Goal: Task Accomplishment & Management: Manage account settings

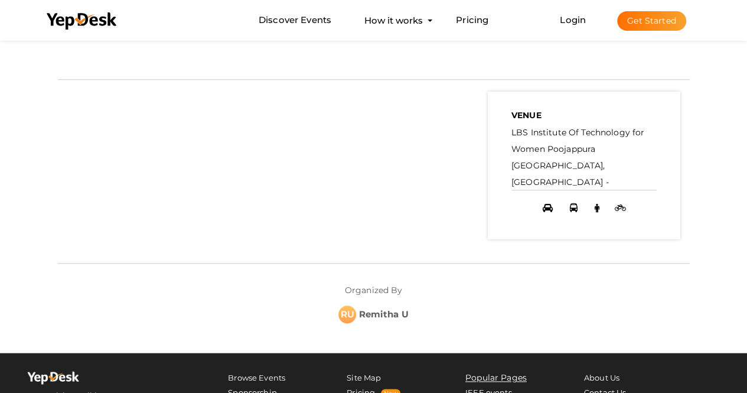
scroll to position [354, 0]
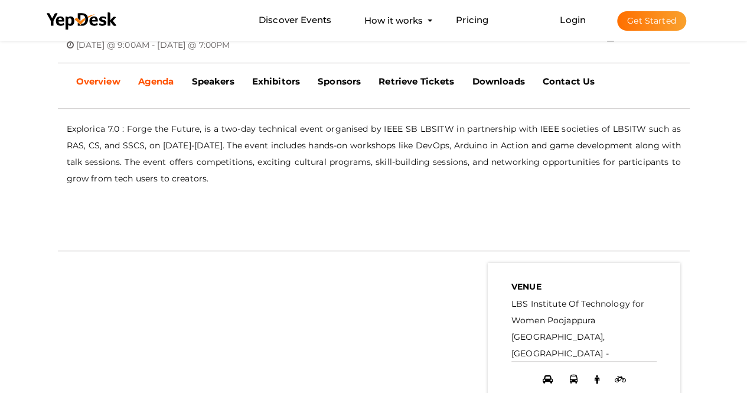
click at [161, 77] on b "Agenda" at bounding box center [156, 81] width 36 height 11
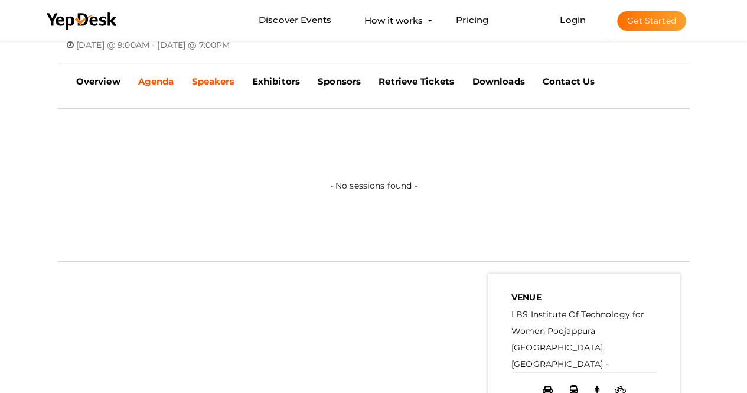
click at [209, 76] on b "Speakers" at bounding box center [212, 81] width 43 height 11
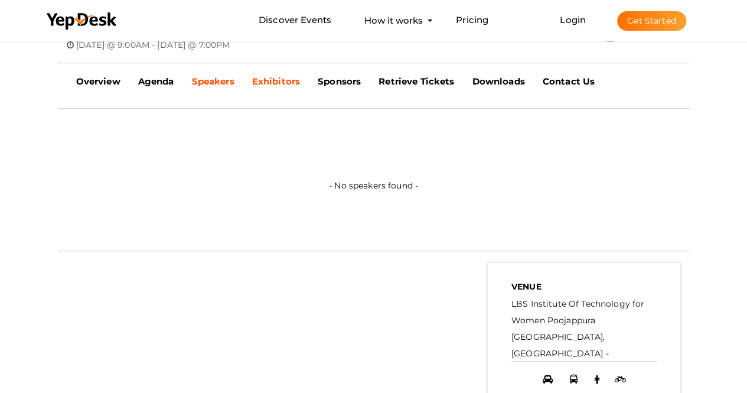
click at [282, 80] on b "Exhibitors" at bounding box center [276, 81] width 48 height 11
click at [348, 80] on b "Sponsors" at bounding box center [339, 81] width 43 height 11
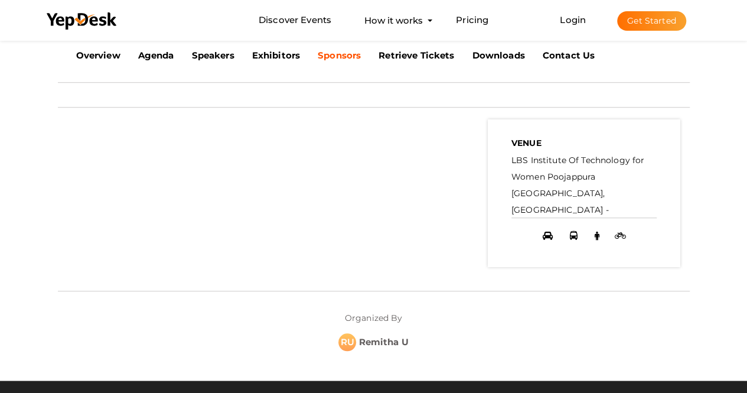
scroll to position [236, 0]
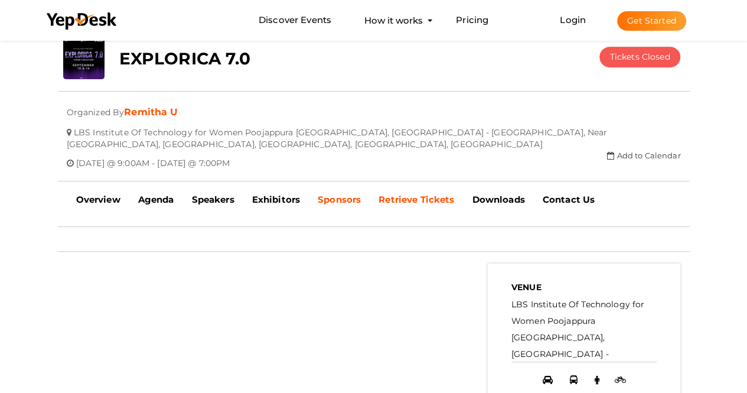
click at [420, 195] on b "Retrieve Tickets" at bounding box center [417, 199] width 76 height 11
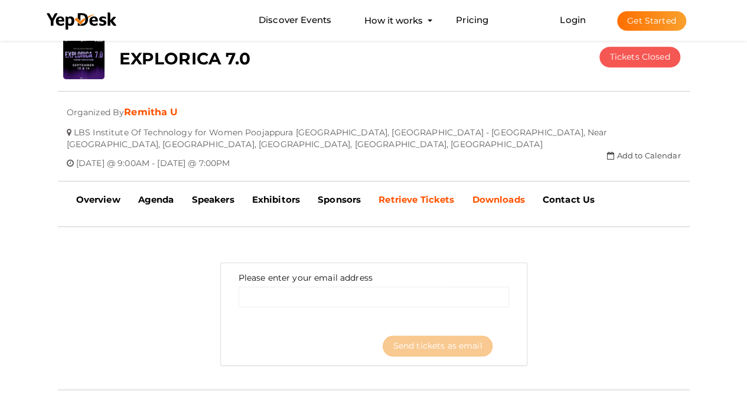
click at [496, 194] on b "Downloads" at bounding box center [498, 199] width 53 height 11
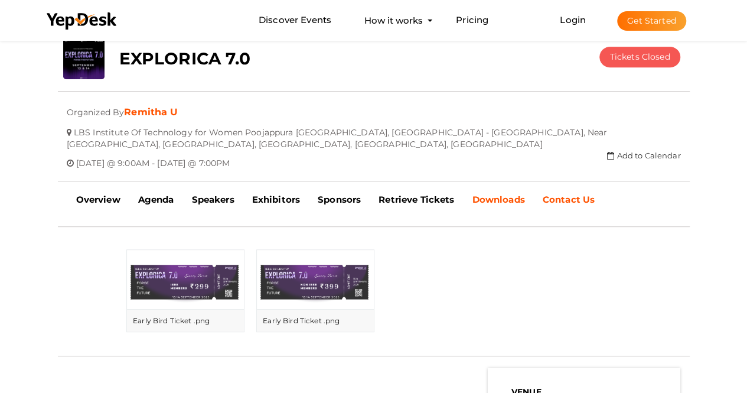
click at [568, 194] on b "Contact Us" at bounding box center [569, 199] width 52 height 11
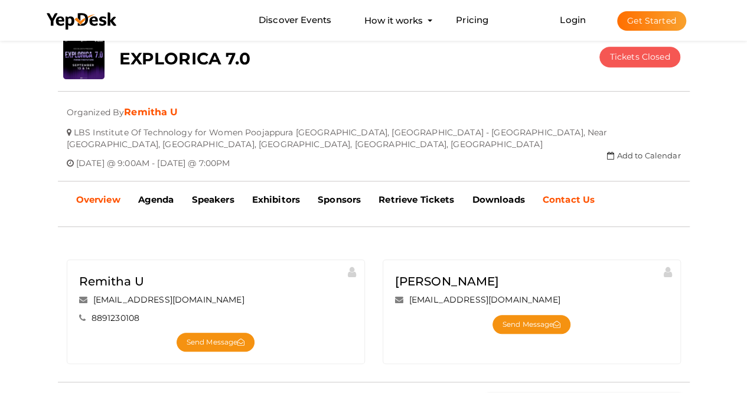
click at [93, 207] on link "Overview" at bounding box center [98, 200] width 62 height 30
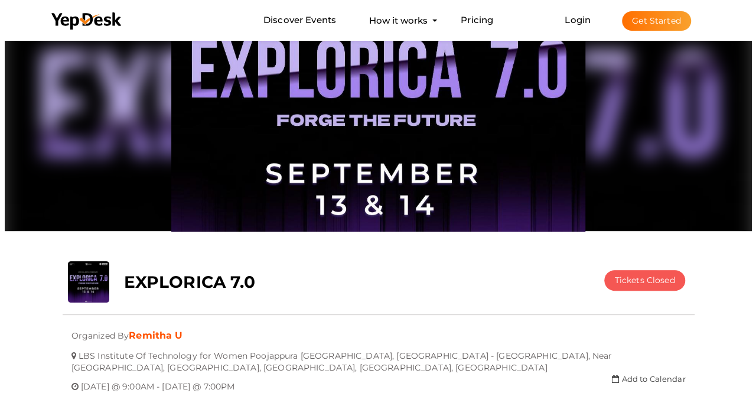
scroll to position [0, 0]
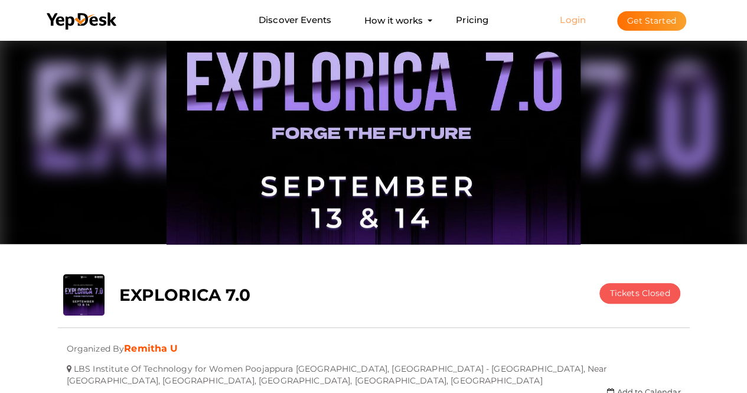
click at [565, 24] on link "Login" at bounding box center [573, 19] width 26 height 11
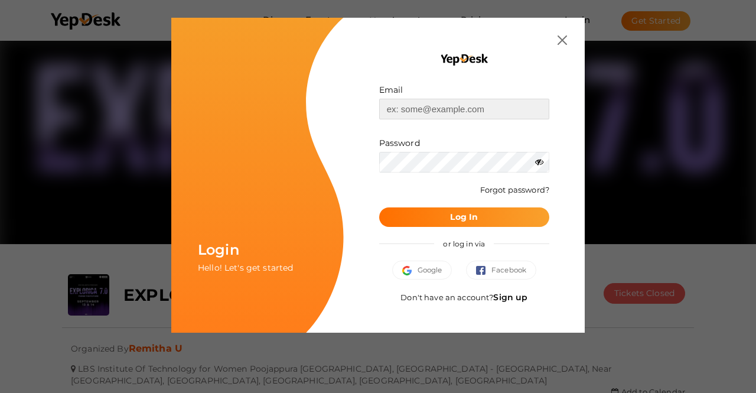
type input "[PERSON_NAME][EMAIL_ADDRESS][DOMAIN_NAME]"
click at [463, 208] on button "Log In" at bounding box center [464, 216] width 170 height 19
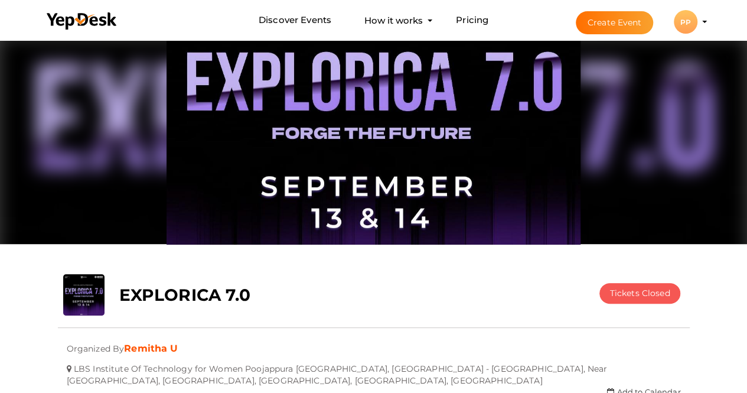
click at [697, 22] on profile-pic "PP" at bounding box center [686, 22] width 24 height 9
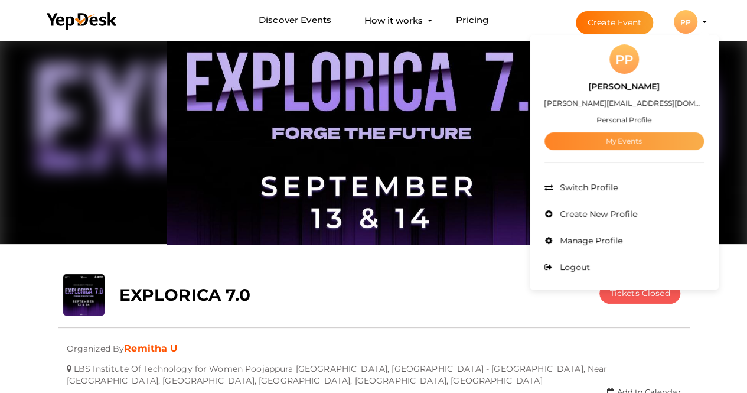
click at [646, 140] on link "My Events" at bounding box center [624, 141] width 159 height 18
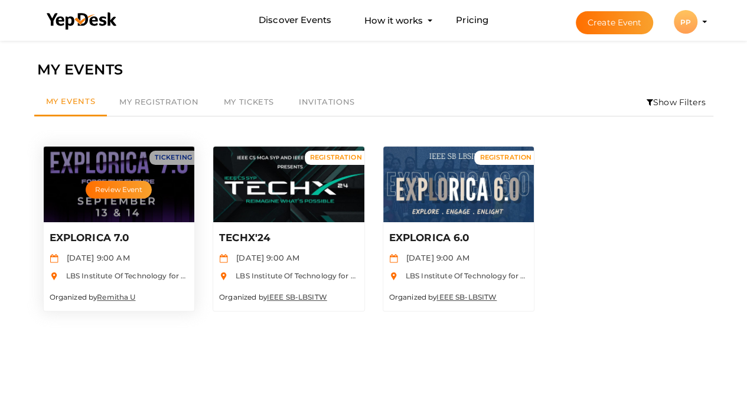
click at [134, 242] on p "EXPLORICA 7.0" at bounding box center [118, 238] width 136 height 14
click at [126, 191] on button "Review Event" at bounding box center [119, 190] width 66 height 18
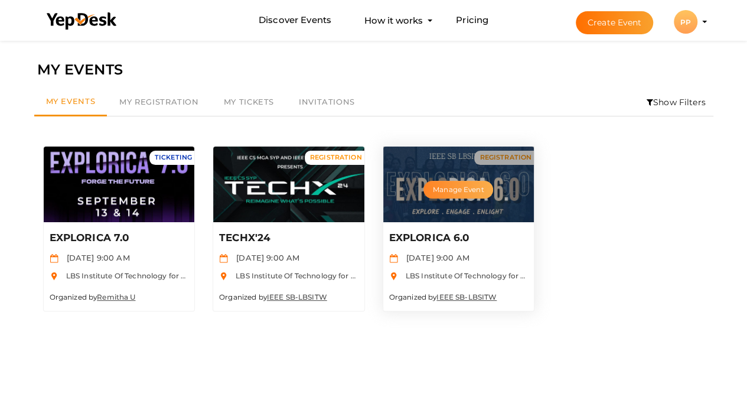
click at [472, 185] on button "Manage Event" at bounding box center [458, 190] width 70 height 18
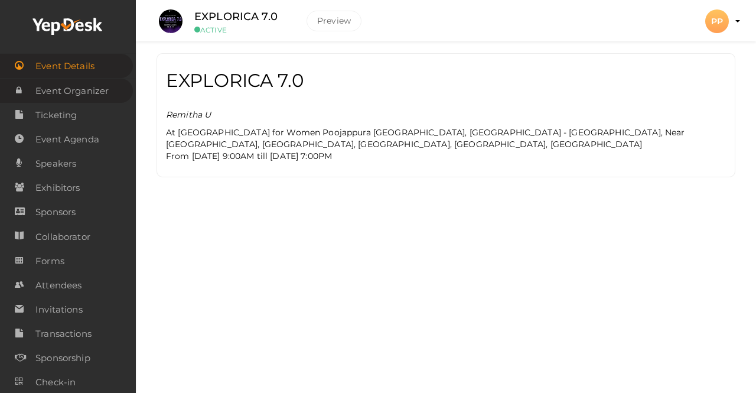
click at [90, 92] on span "Event Organizer" at bounding box center [71, 91] width 73 height 24
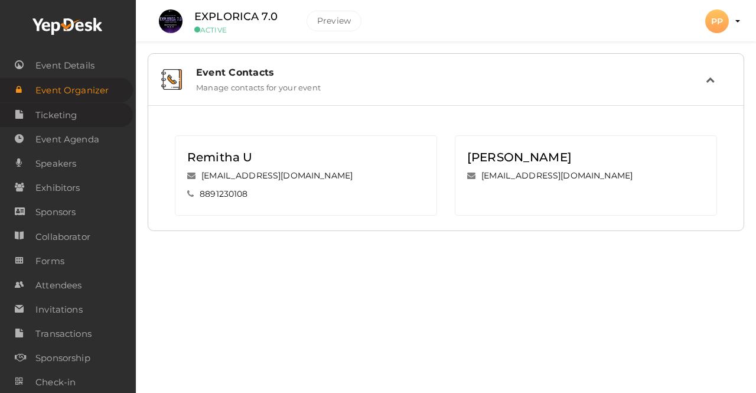
click at [68, 120] on span "Ticketing" at bounding box center [55, 115] width 41 height 24
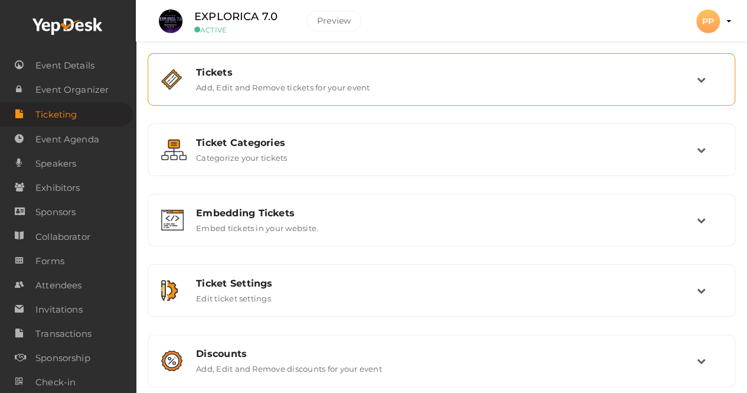
click at [703, 77] on icon at bounding box center [701, 79] width 9 height 9
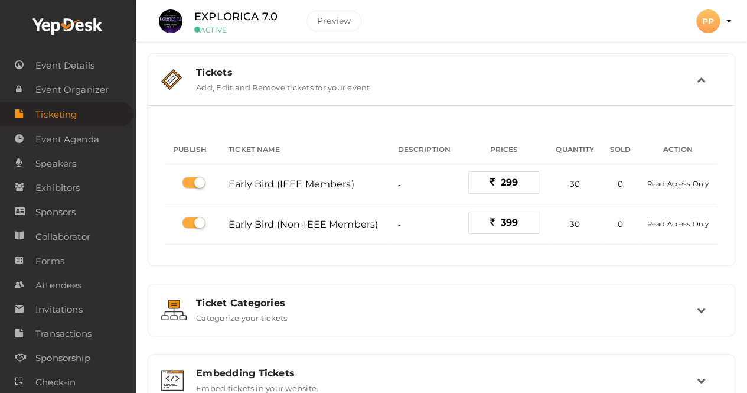
click at [700, 75] on icon at bounding box center [701, 79] width 9 height 9
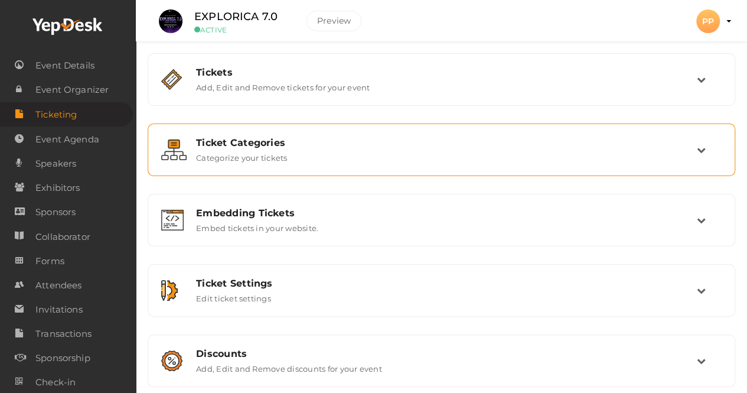
click at [699, 156] on td at bounding box center [709, 149] width 25 height 25
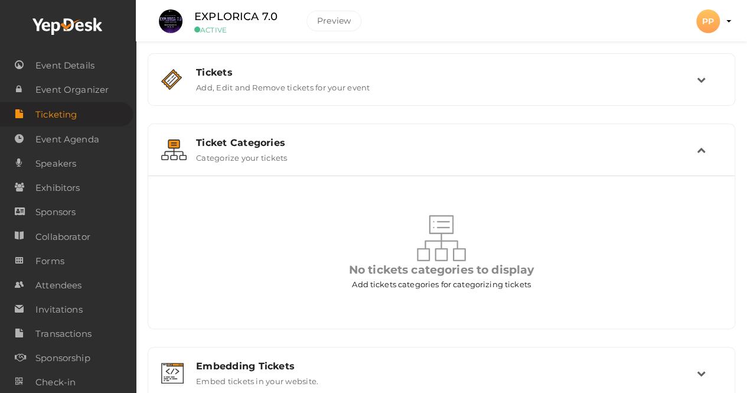
click at [699, 156] on td at bounding box center [709, 149] width 25 height 25
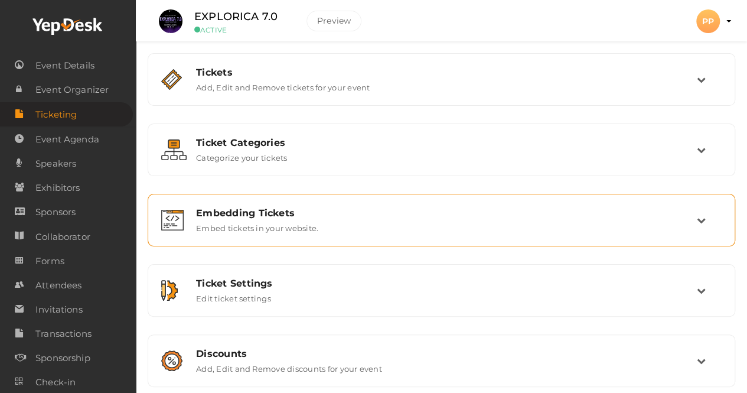
click at [704, 216] on icon at bounding box center [701, 220] width 9 height 9
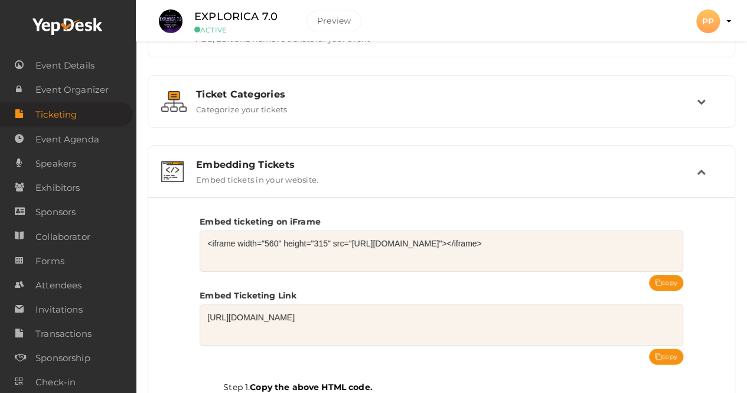
scroll to position [118, 0]
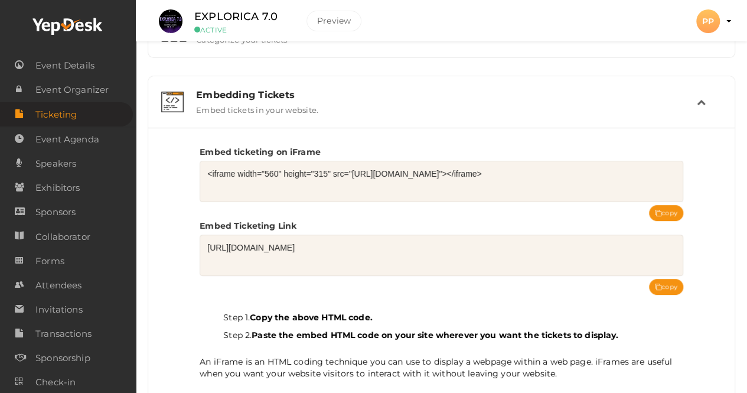
click at [702, 102] on icon at bounding box center [701, 101] width 9 height 9
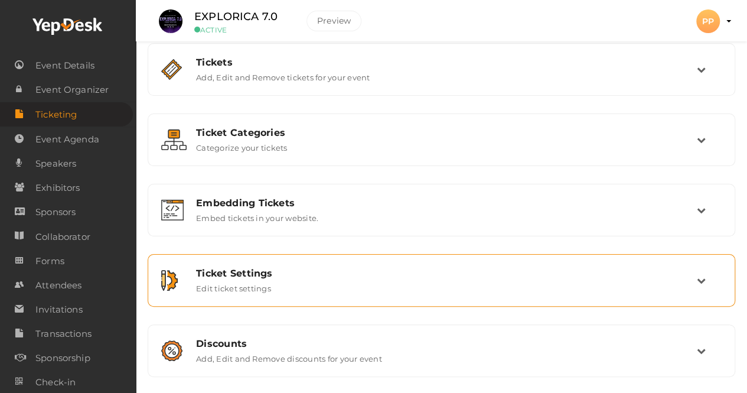
scroll to position [10, 0]
click at [702, 281] on icon at bounding box center [701, 280] width 9 height 9
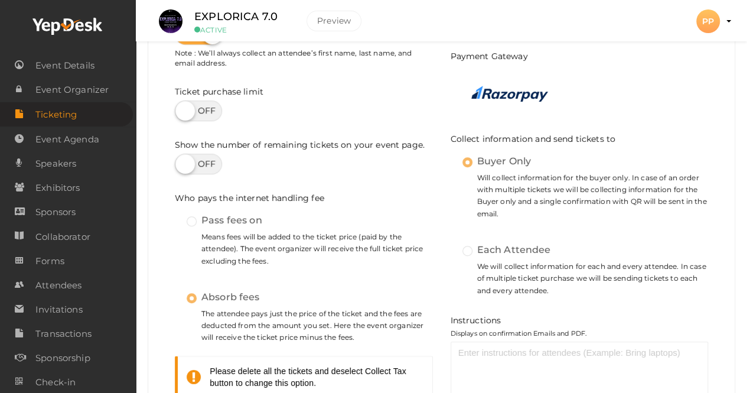
scroll to position [107, 0]
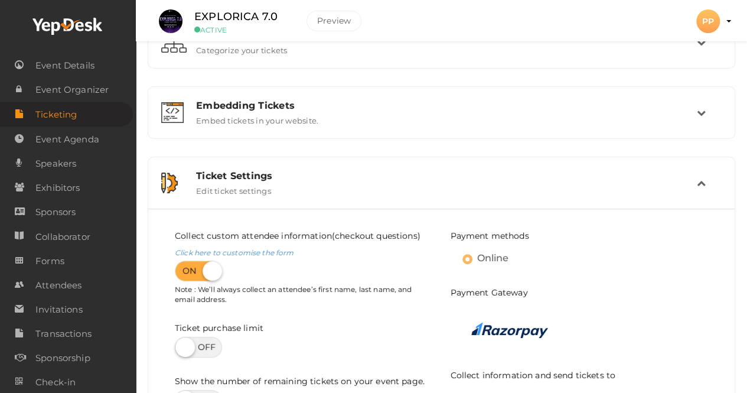
click at [702, 184] on icon at bounding box center [701, 182] width 9 height 9
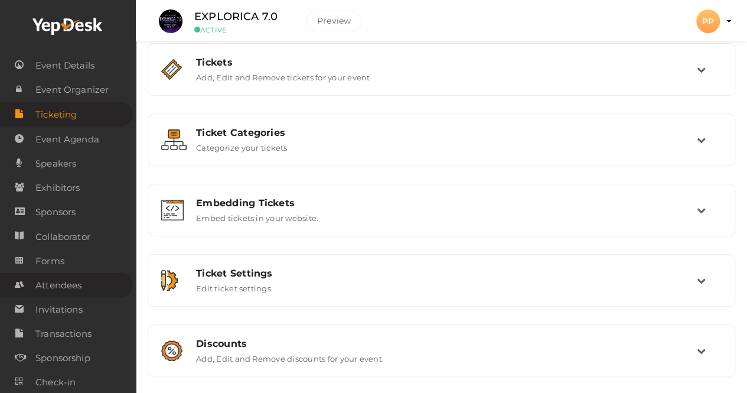
scroll to position [11, 0]
click at [96, 135] on span "Event Agenda" at bounding box center [67, 140] width 64 height 24
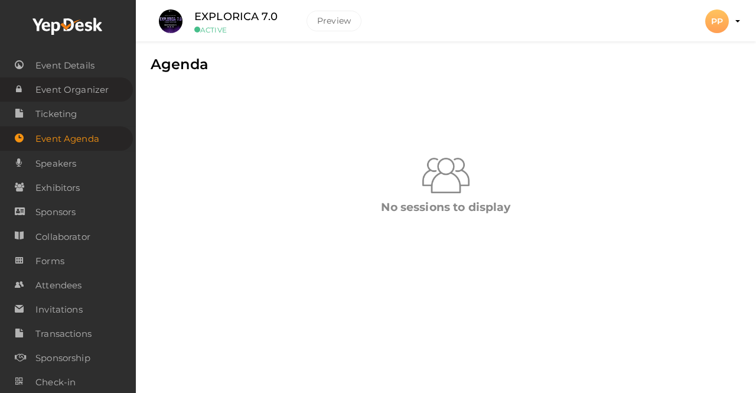
click at [80, 89] on span "Event Organizer" at bounding box center [71, 90] width 73 height 24
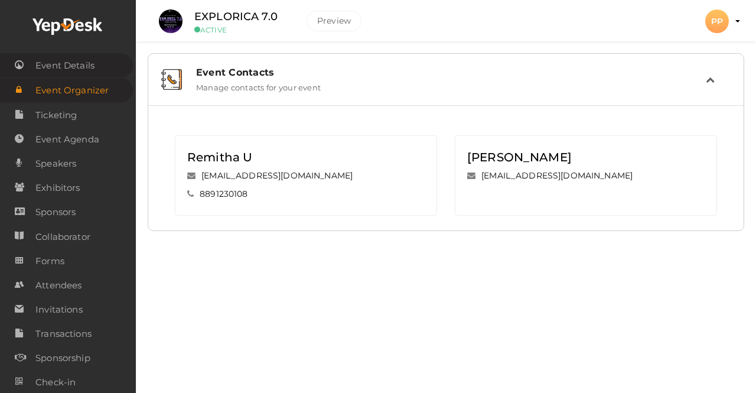
click at [89, 56] on span "Event Details" at bounding box center [64, 66] width 59 height 24
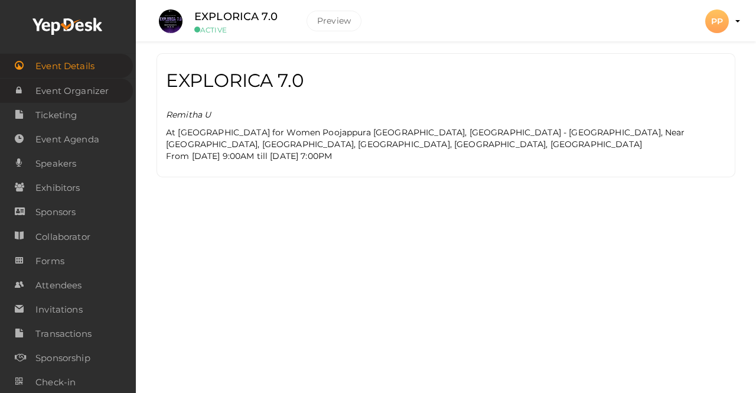
click at [84, 87] on span "Event Organizer" at bounding box center [71, 91] width 73 height 24
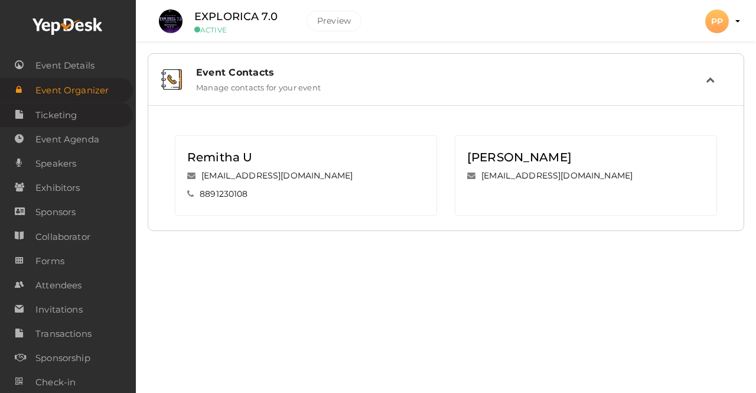
click at [75, 110] on span "Ticketing" at bounding box center [55, 115] width 41 height 24
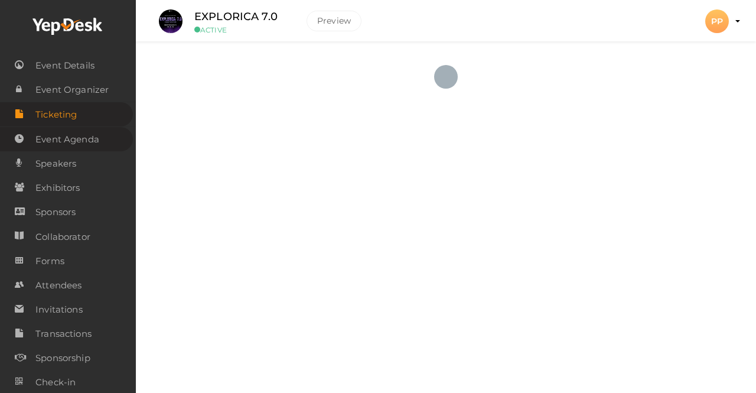
click at [72, 132] on span "Event Agenda" at bounding box center [67, 140] width 64 height 24
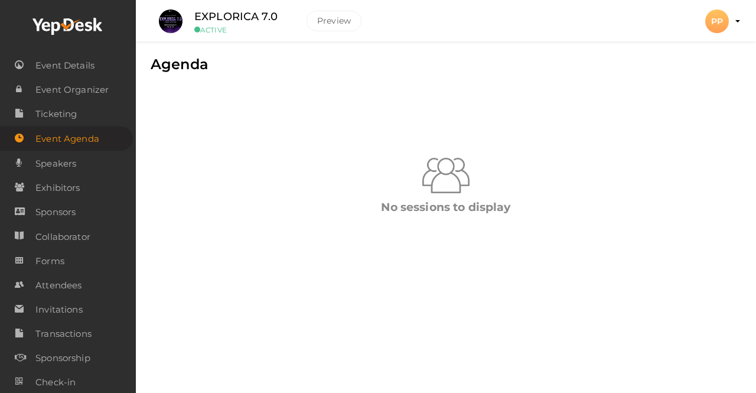
click at [451, 172] on img at bounding box center [445, 175] width 47 height 47
click at [429, 199] on div "No sessions to display" at bounding box center [446, 207] width 579 height 16
click at [180, 110] on div "No sessions to display" at bounding box center [446, 188] width 596 height 196
click at [123, 165] on link "Speakers" at bounding box center [66, 163] width 133 height 24
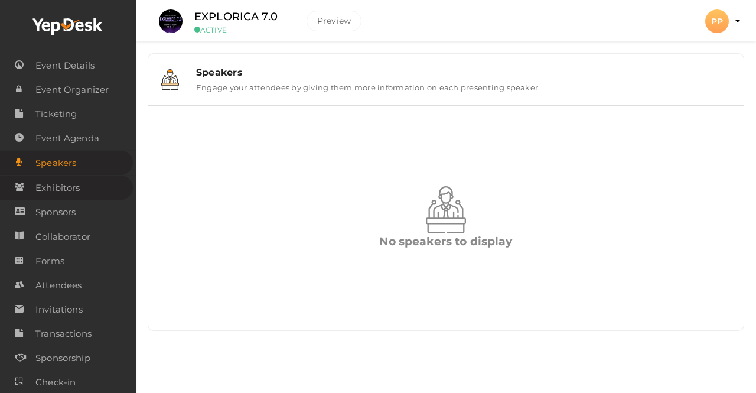
click at [48, 186] on span "Exhibitors" at bounding box center [57, 188] width 44 height 24
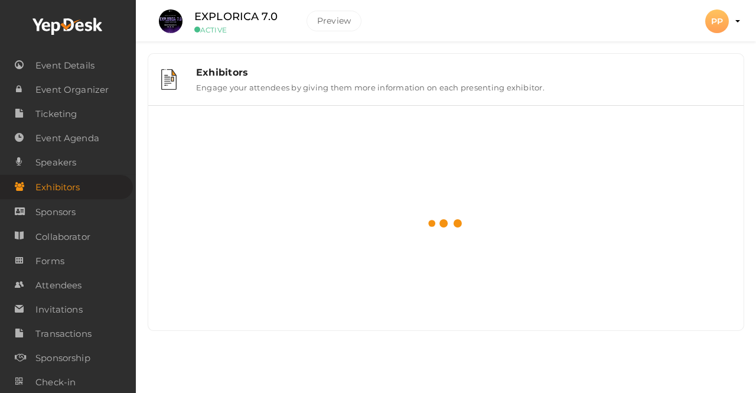
click at [49, 211] on span "Sponsors" at bounding box center [55, 212] width 40 height 24
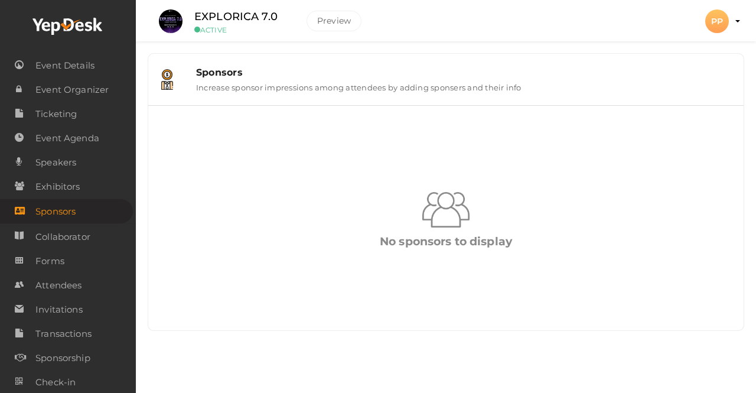
click at [222, 61] on div "Sponsors Increase sponsor impressions among attendees by adding sponsers and th…" at bounding box center [445, 79] width 595 height 51
drag, startPoint x: 224, startPoint y: 75, endPoint x: 175, endPoint y: 78, distance: 49.1
click at [224, 75] on div "Sponsors" at bounding box center [463, 72] width 534 height 11
click at [174, 78] on div at bounding box center [174, 79] width 26 height 21
click at [96, 237] on link "Collaborator" at bounding box center [66, 236] width 133 height 24
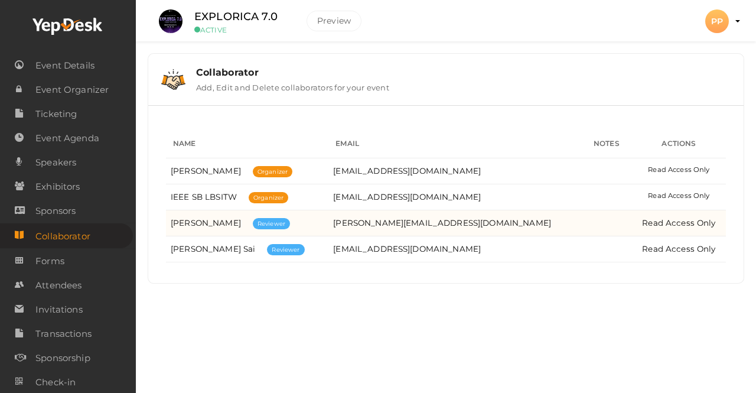
click at [285, 226] on div "Poorna Prakash Reviewer" at bounding box center [230, 223] width 119 height 16
click at [268, 226] on span "Reviewer" at bounding box center [271, 223] width 37 height 11
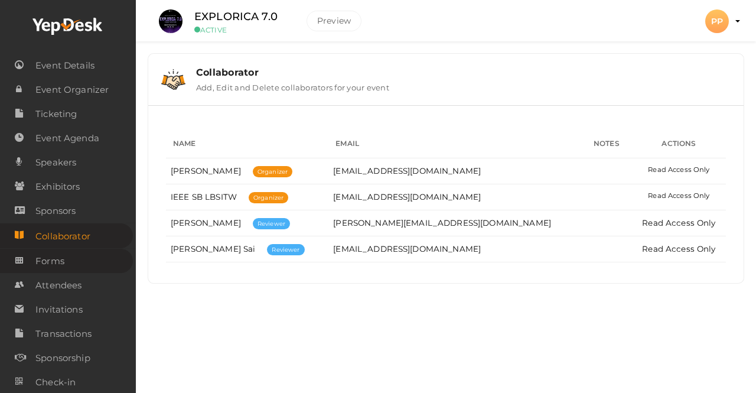
click at [57, 257] on span "Forms" at bounding box center [49, 261] width 29 height 24
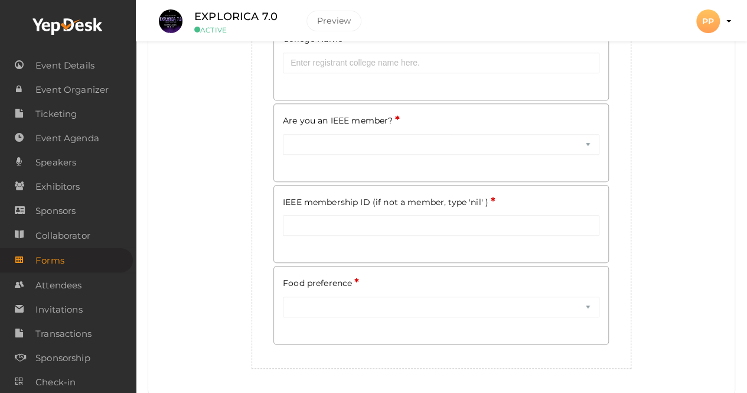
scroll to position [331, 0]
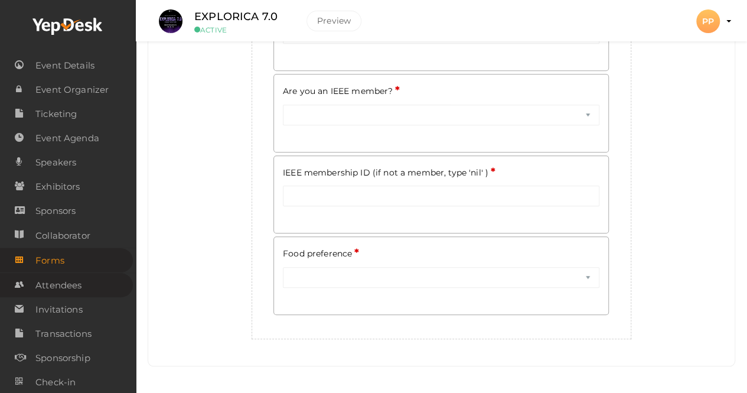
click at [94, 284] on link "Attendees" at bounding box center [66, 285] width 133 height 24
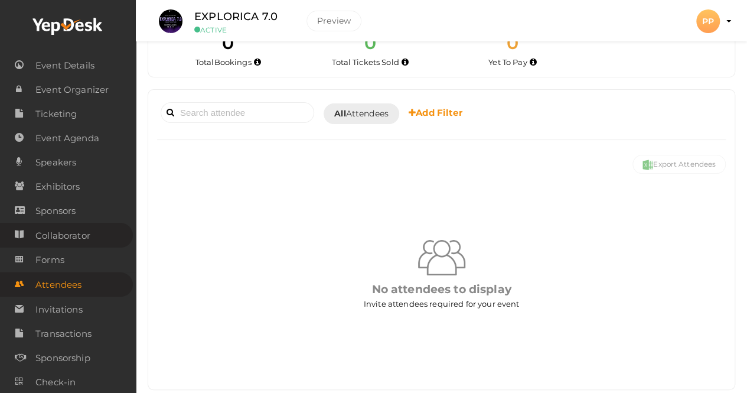
scroll to position [50, 0]
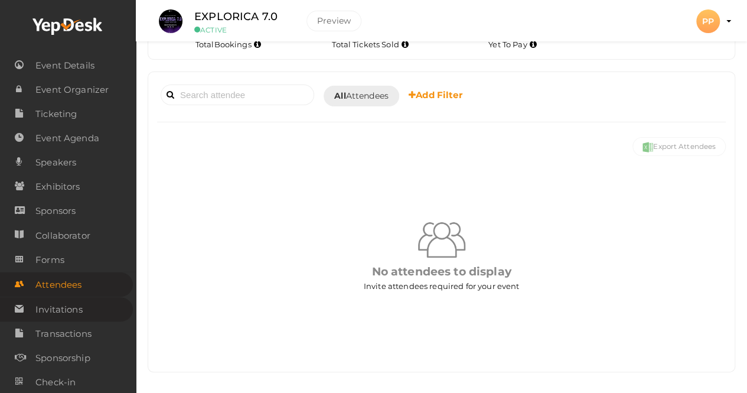
click at [33, 310] on link "Invitations" at bounding box center [66, 309] width 133 height 24
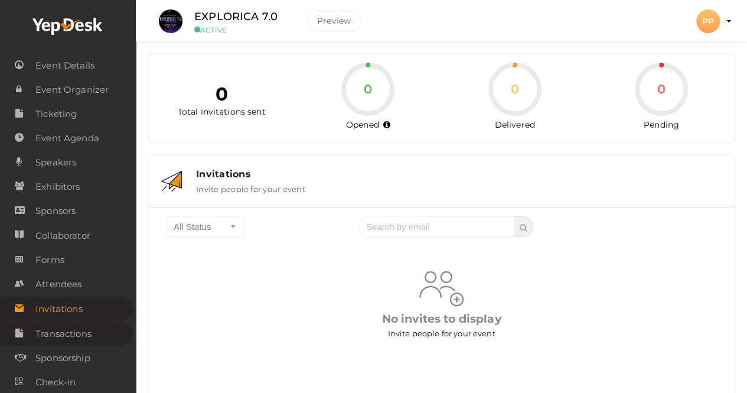
click at [64, 328] on span "Transactions" at bounding box center [63, 334] width 56 height 24
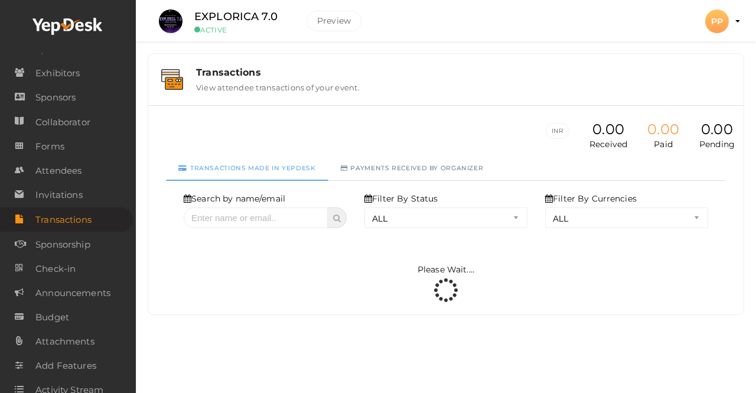
scroll to position [118, 0]
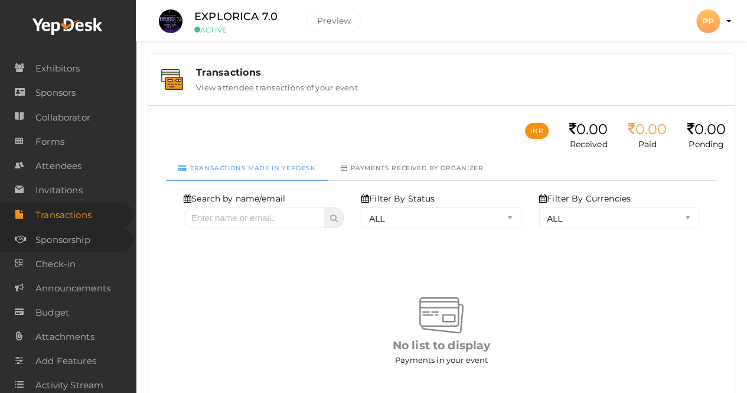
click at [90, 246] on span "Sponsorship" at bounding box center [62, 240] width 55 height 24
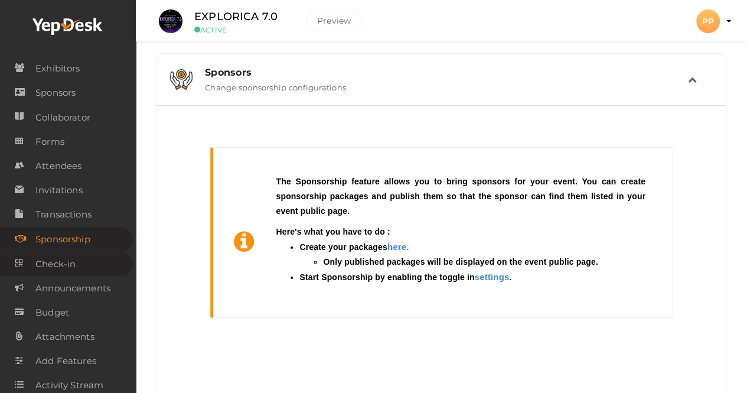
click at [84, 265] on link "Check-in" at bounding box center [66, 264] width 133 height 24
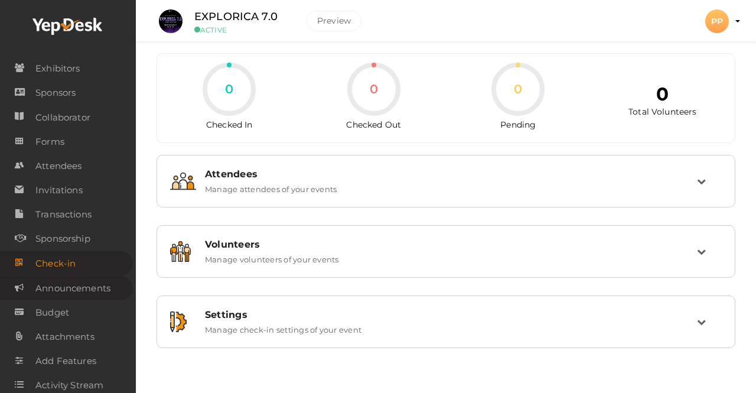
click at [87, 286] on span "Announcements" at bounding box center [72, 288] width 75 height 24
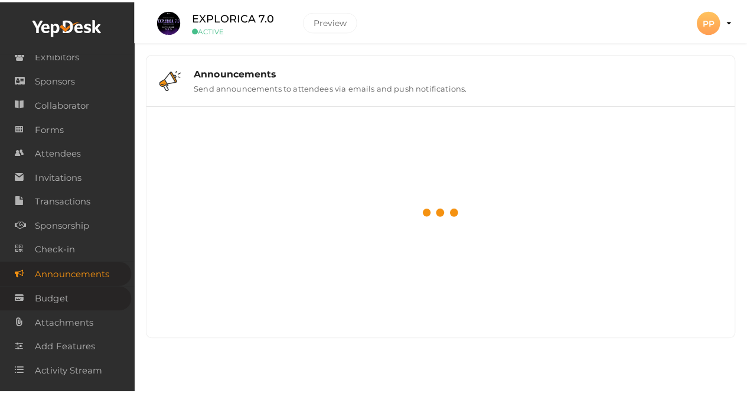
scroll to position [137, 0]
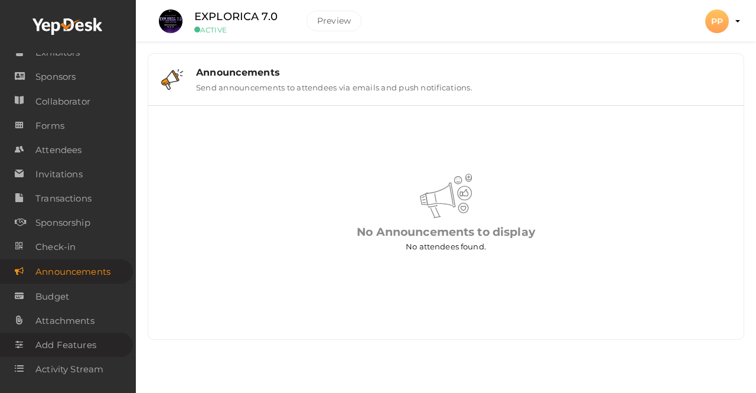
click at [84, 339] on span "Add Features" at bounding box center [65, 345] width 61 height 24
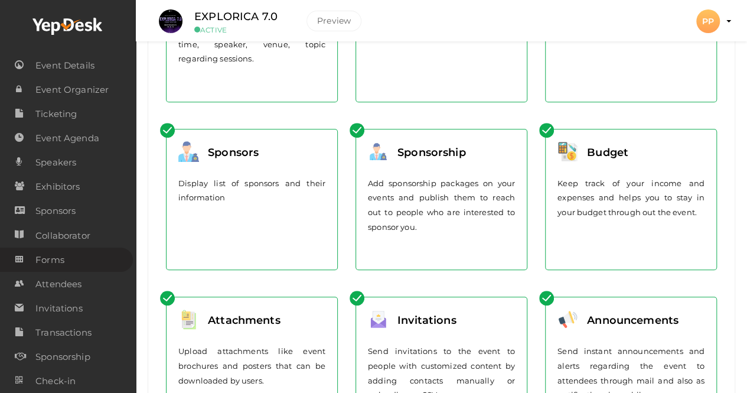
click at [44, 252] on span "Forms" at bounding box center [49, 260] width 29 height 24
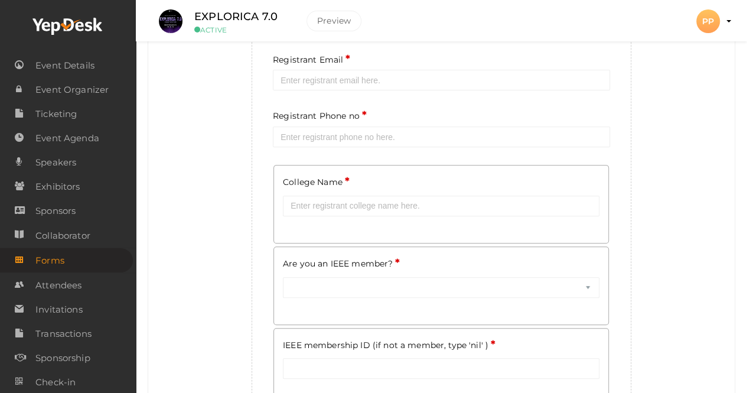
scroll to position [177, 0]
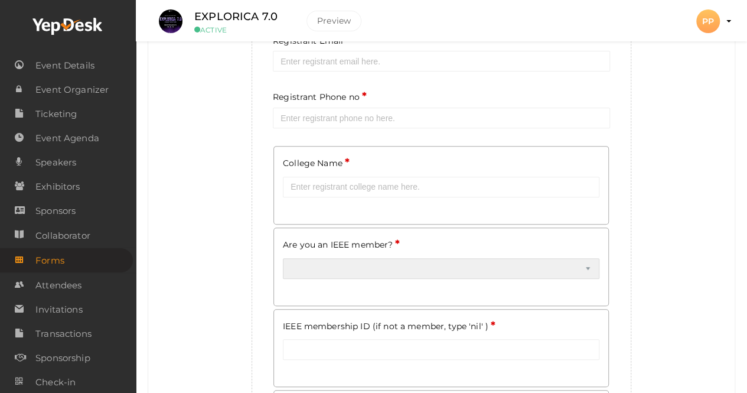
click at [452, 262] on select "Yes No" at bounding box center [441, 268] width 317 height 21
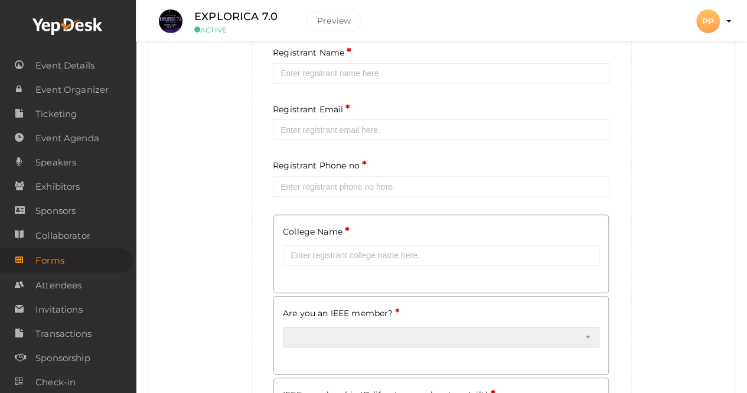
scroll to position [35, 0]
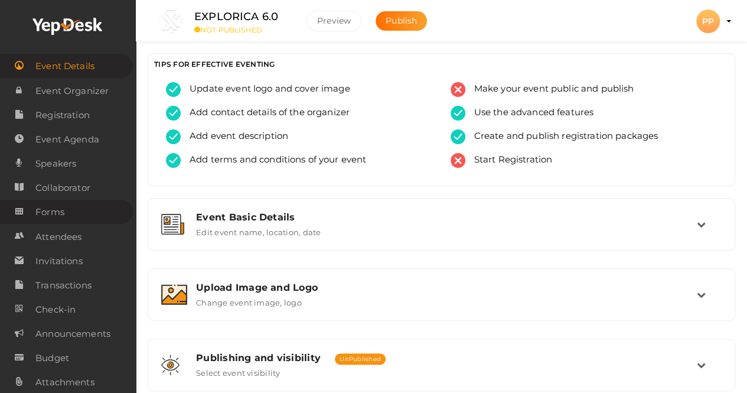
click at [77, 213] on link "Forms" at bounding box center [66, 212] width 133 height 24
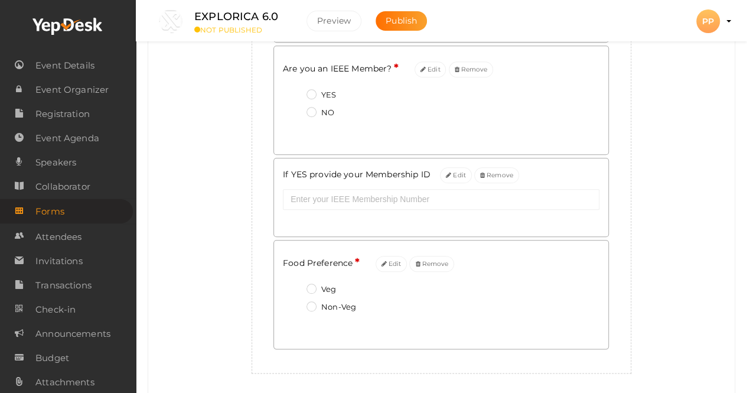
scroll to position [529, 0]
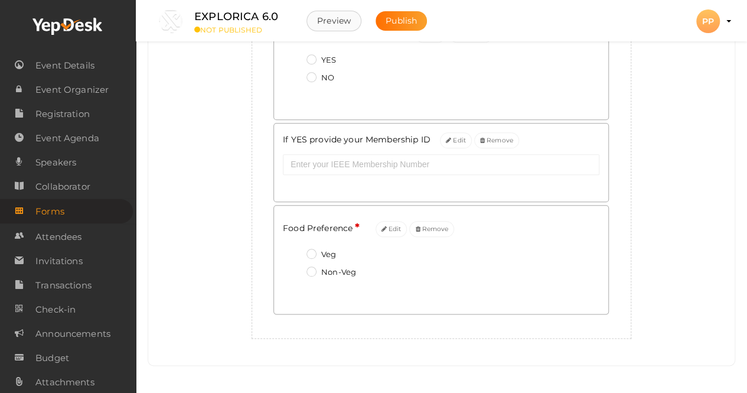
click at [330, 22] on button "Preview" at bounding box center [334, 21] width 55 height 21
